Goal: Transaction & Acquisition: Book appointment/travel/reservation

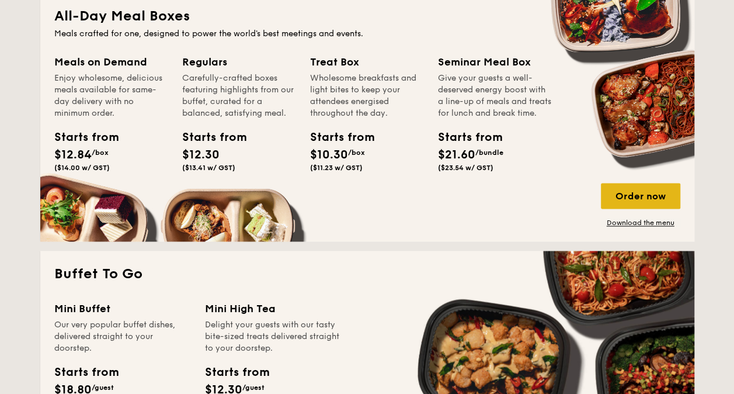
click at [624, 203] on div "Order now" at bounding box center [640, 196] width 79 height 26
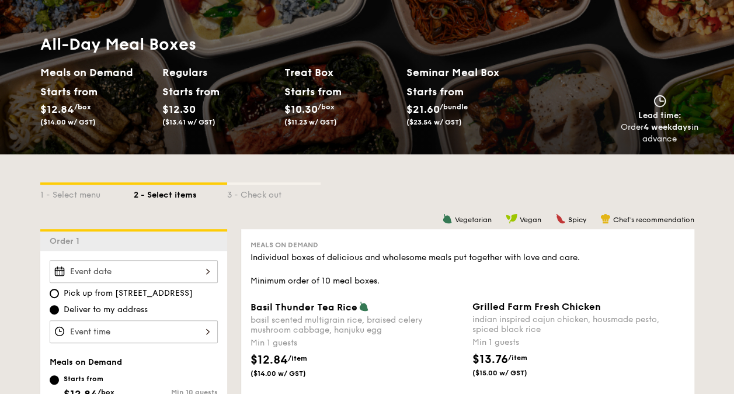
scroll to position [117, 0]
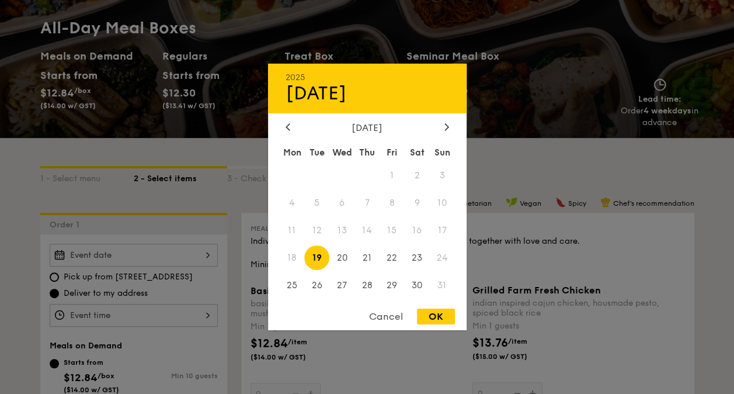
click at [182, 258] on div "2025 Aug [DATE] Tue Wed Thu Fri Sat Sun 1 2 3 4 5 6 7 8 9 10 11 12 13 14 15 16 …" at bounding box center [134, 254] width 168 height 23
click at [500, 163] on div at bounding box center [367, 197] width 734 height 394
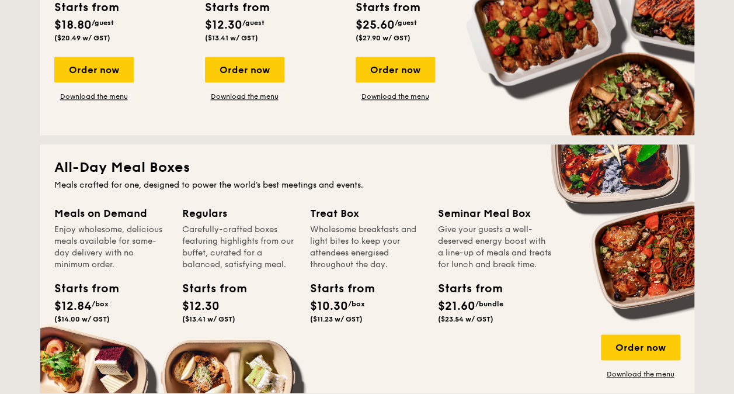
scroll to position [669, 0]
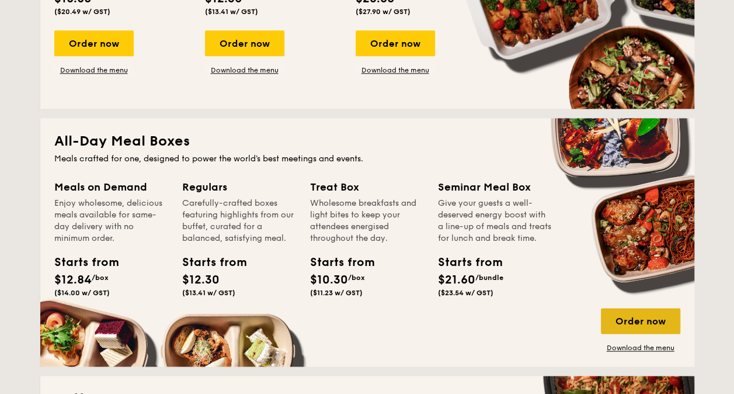
click at [622, 321] on div "Order now" at bounding box center [640, 321] width 79 height 26
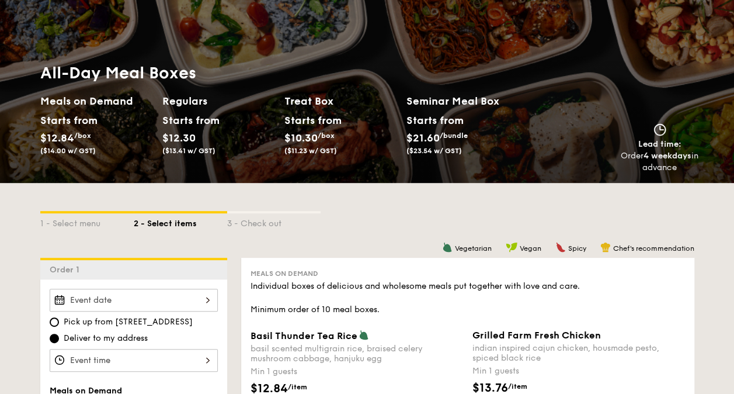
scroll to position [117, 0]
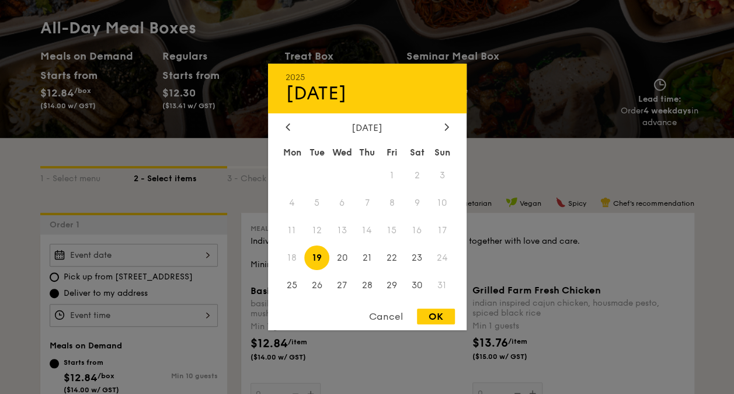
click at [148, 258] on div "2025 Aug [DATE] Tue Wed Thu Fri Sat Sun 1 2 3 4 5 6 7 8 9 10 11 12 13 14 15 16 …" at bounding box center [134, 254] width 168 height 23
click at [604, 354] on div at bounding box center [367, 197] width 734 height 394
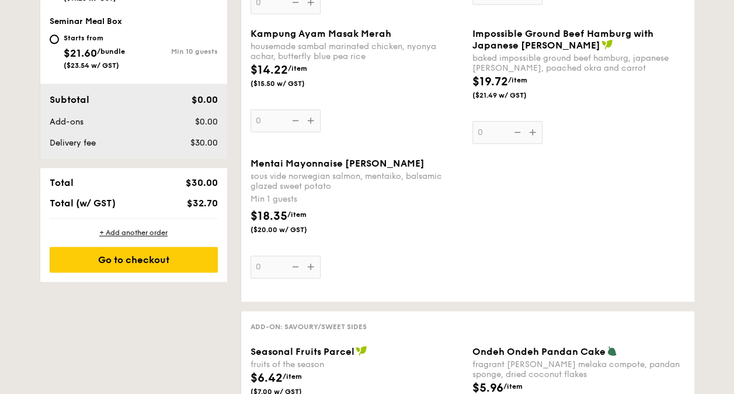
scroll to position [350, 0]
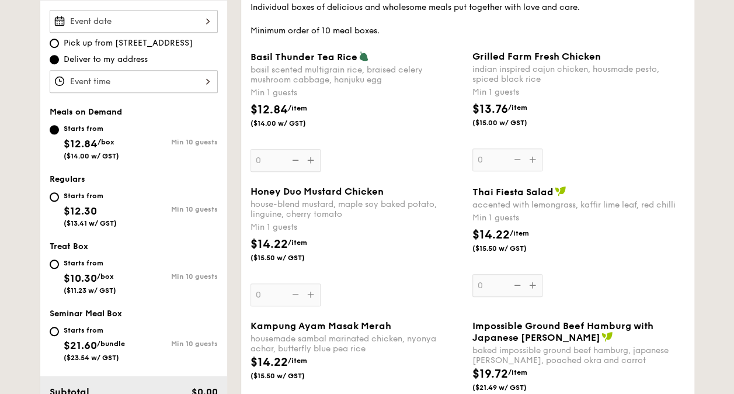
click at [68, 194] on div "Starts from" at bounding box center [90, 195] width 53 height 9
click at [59, 194] on input "Starts from $12.30 ($13.41 w/ GST) Min 10 guests" at bounding box center [54, 196] width 9 height 9
radio input "true"
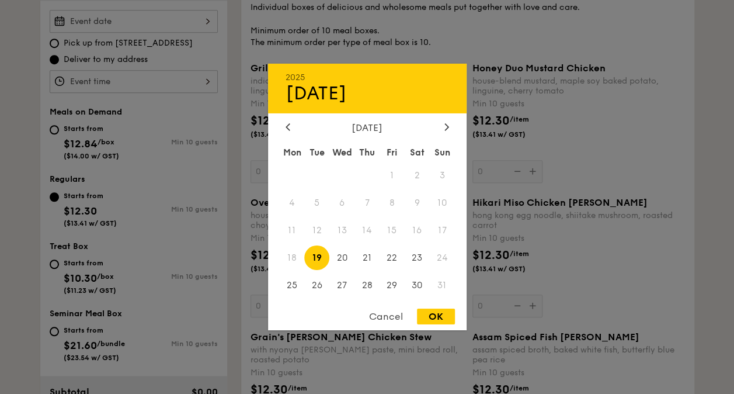
click at [182, 21] on div "2025 Aug [DATE] Tue Wed Thu Fri Sat Sun 1 2 3 4 5 6 7 8 9 10 11 12 13 14 15 16 …" at bounding box center [134, 21] width 168 height 23
click at [535, 155] on div at bounding box center [367, 197] width 734 height 394
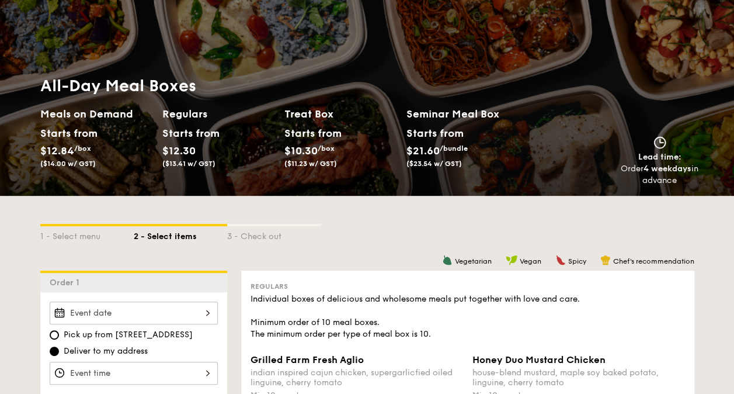
scroll to position [58, 0]
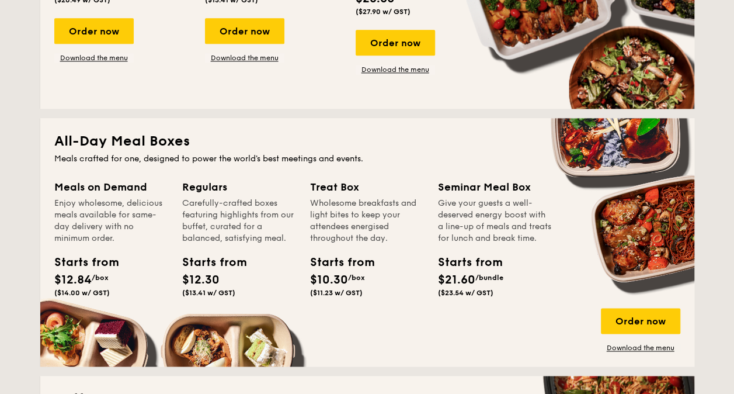
scroll to position [1946, 0]
